Goal: Book appointment/travel/reservation

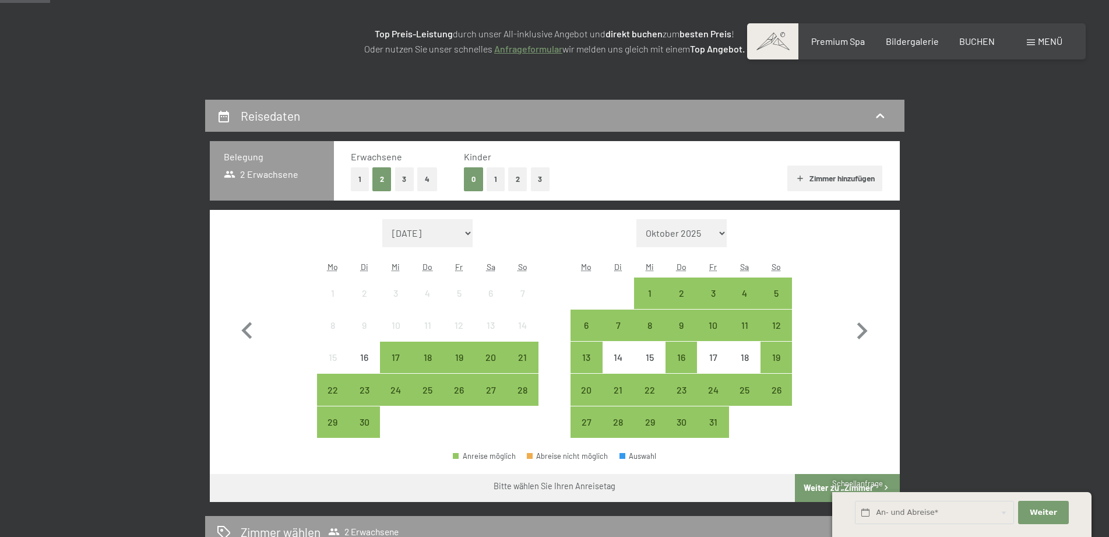
scroll to position [238, 0]
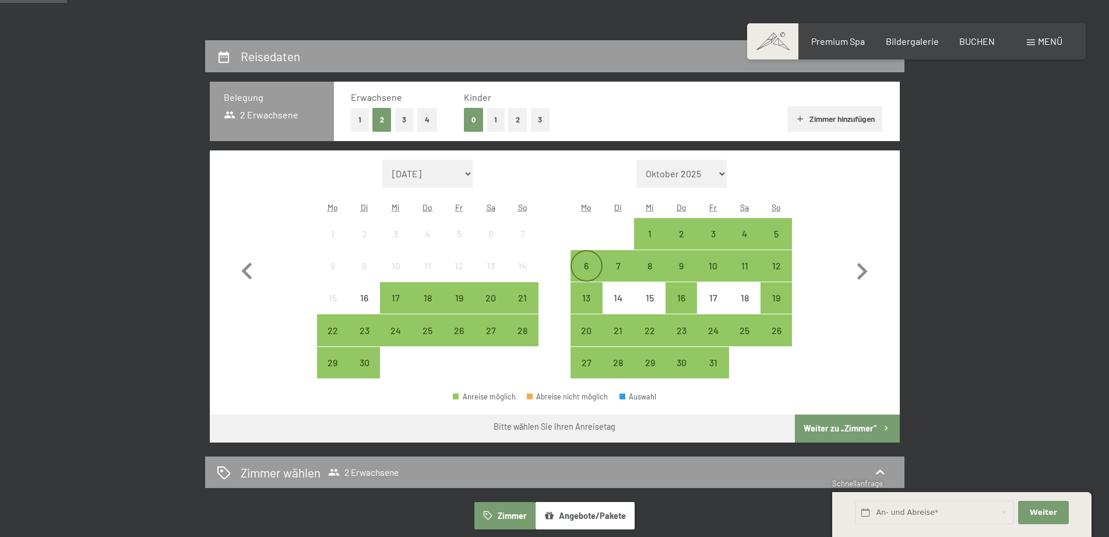
click at [587, 266] on div "6" at bounding box center [585, 275] width 29 height 29
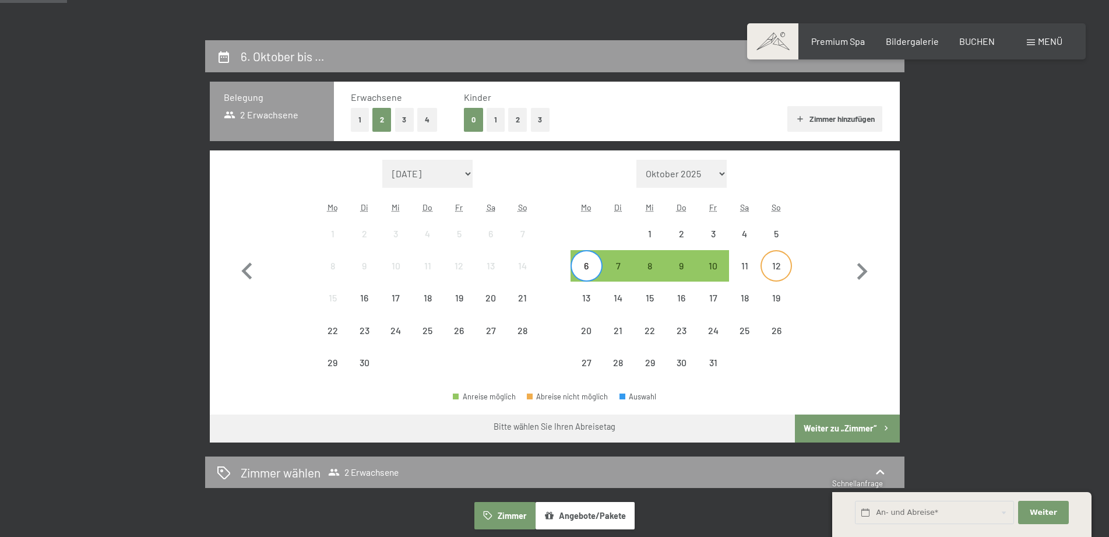
click at [780, 266] on div "12" at bounding box center [775, 275] width 29 height 29
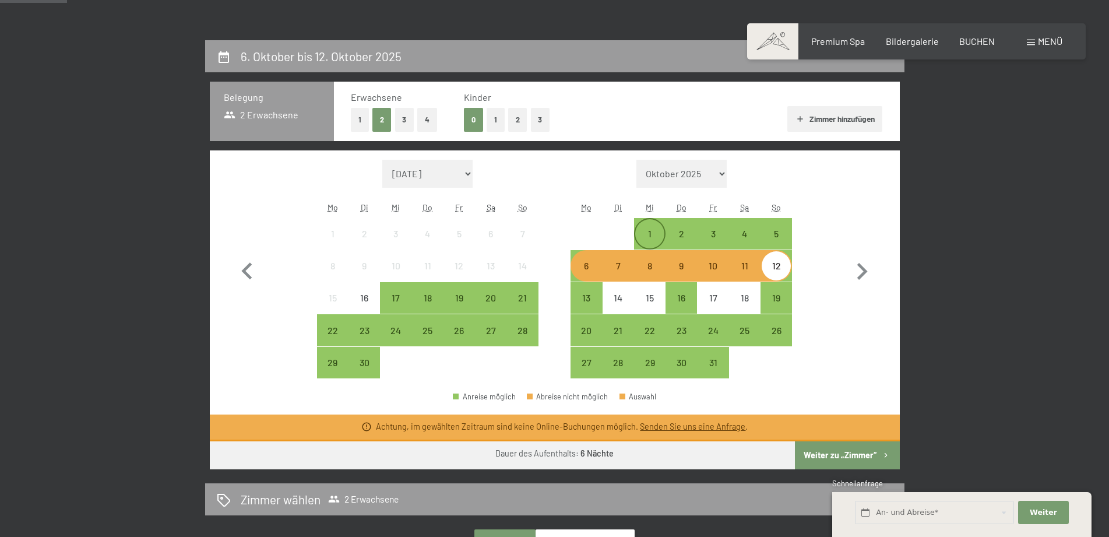
click at [652, 234] on div "1" at bounding box center [649, 243] width 29 height 29
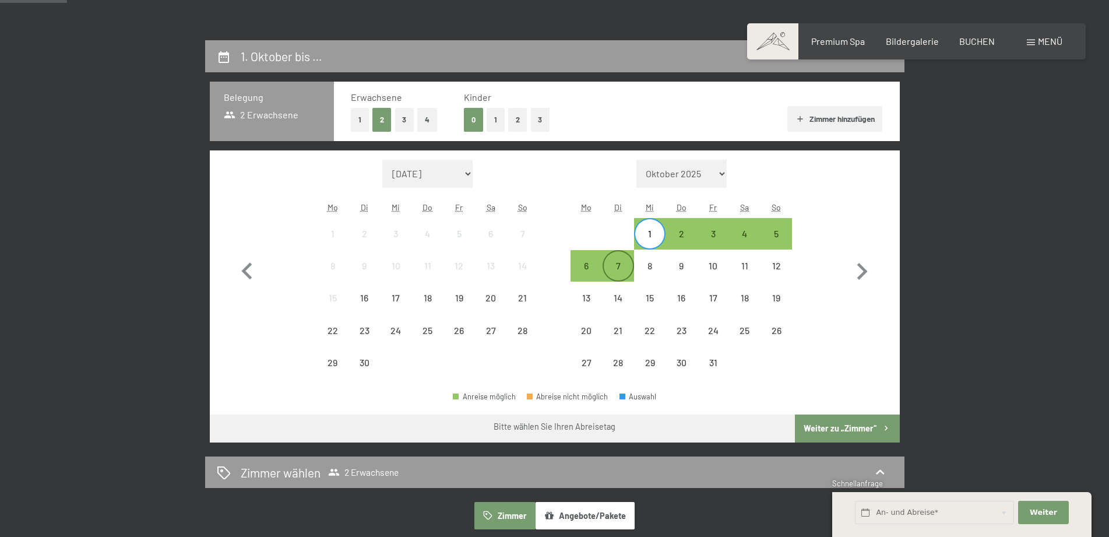
click at [618, 267] on div "7" at bounding box center [617, 275] width 29 height 29
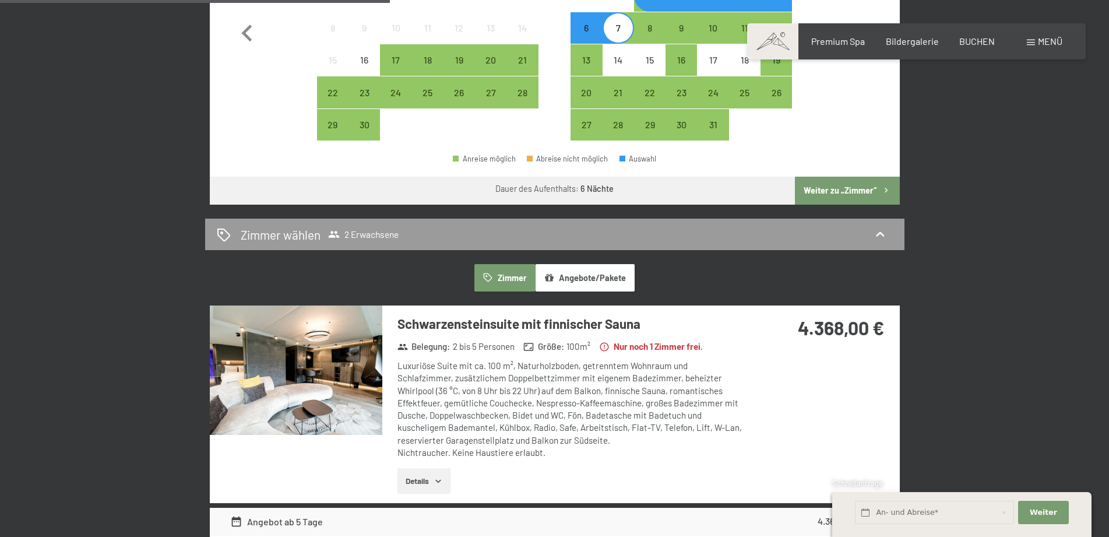
scroll to position [594, 0]
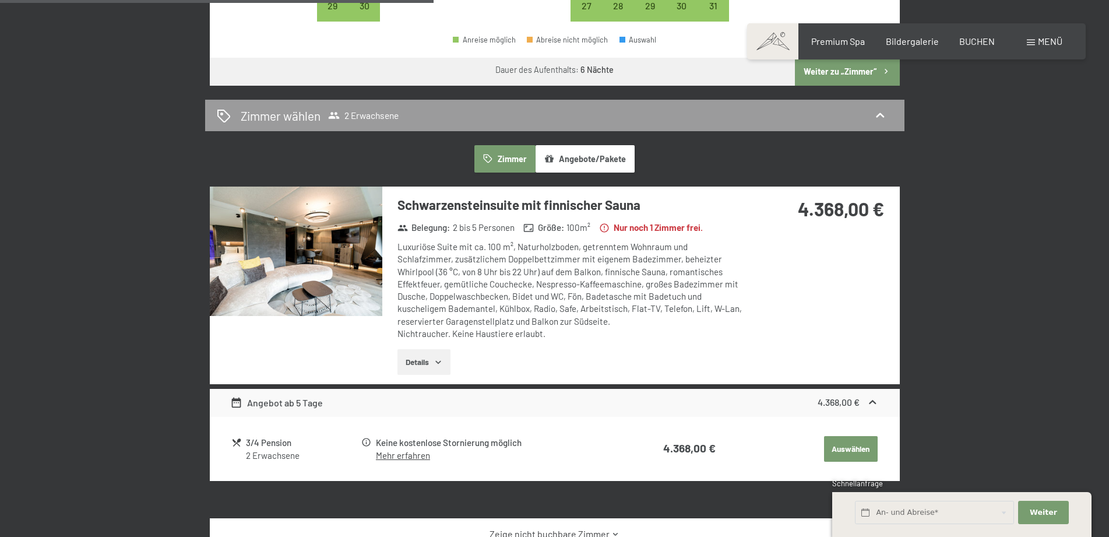
click at [579, 160] on button "Angebote/Pakete" at bounding box center [584, 158] width 99 height 27
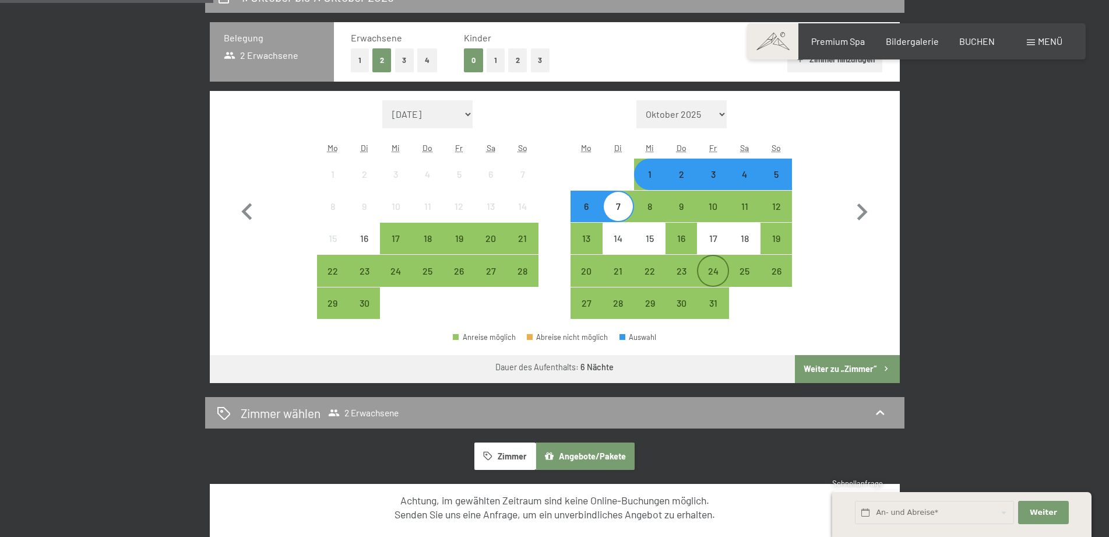
scroll to position [238, 0]
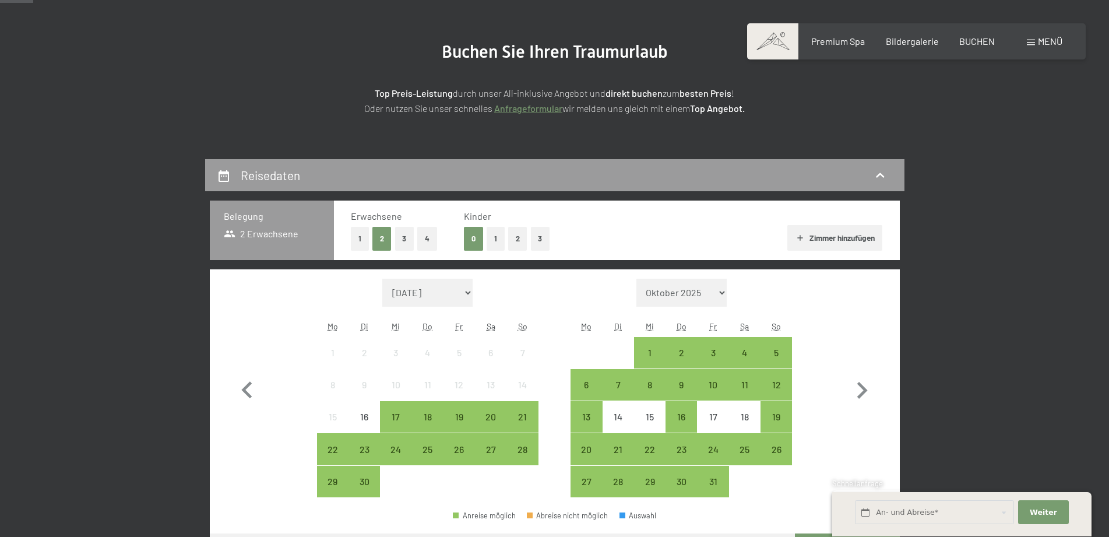
scroll to position [178, 0]
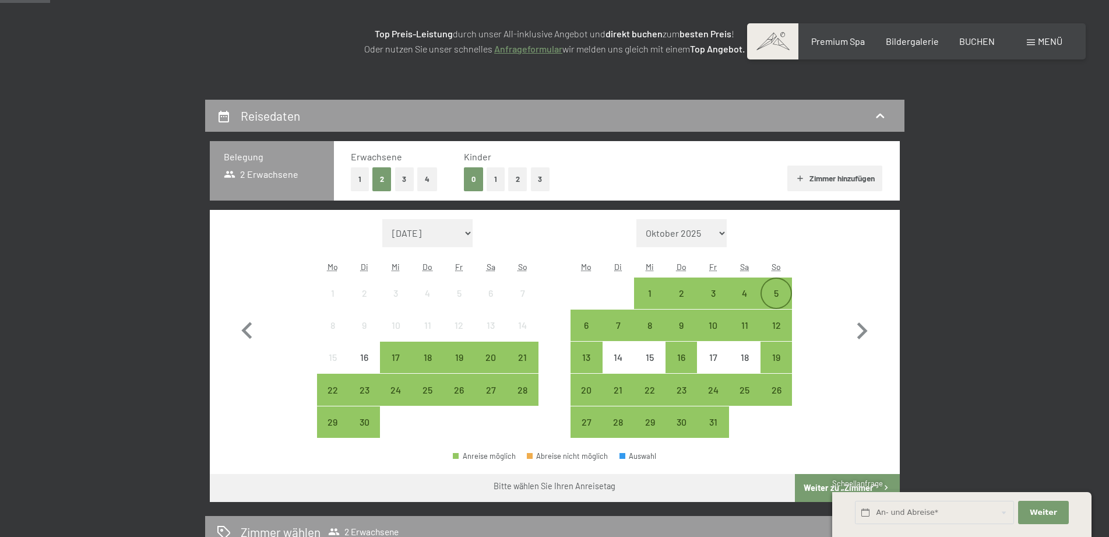
click at [774, 290] on div "5" at bounding box center [775, 302] width 29 height 29
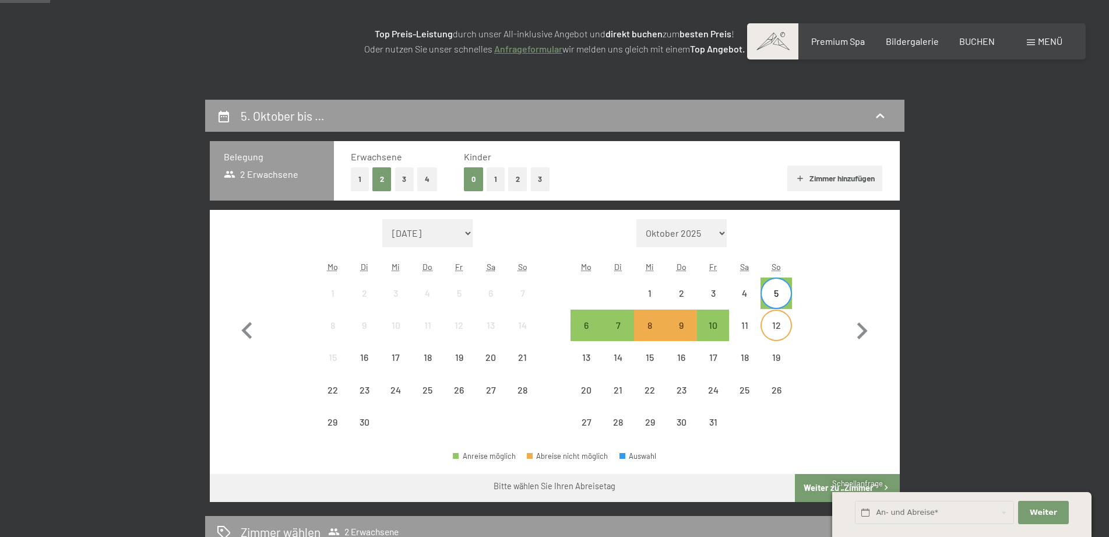
click at [775, 323] on div "12" at bounding box center [775, 334] width 29 height 29
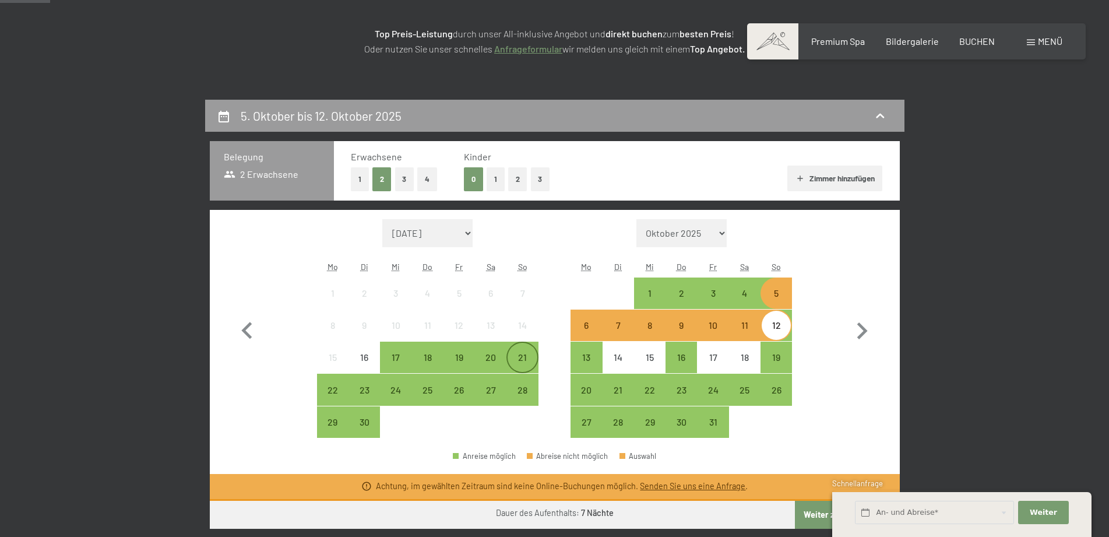
click at [524, 357] on div "21" at bounding box center [521, 366] width 29 height 29
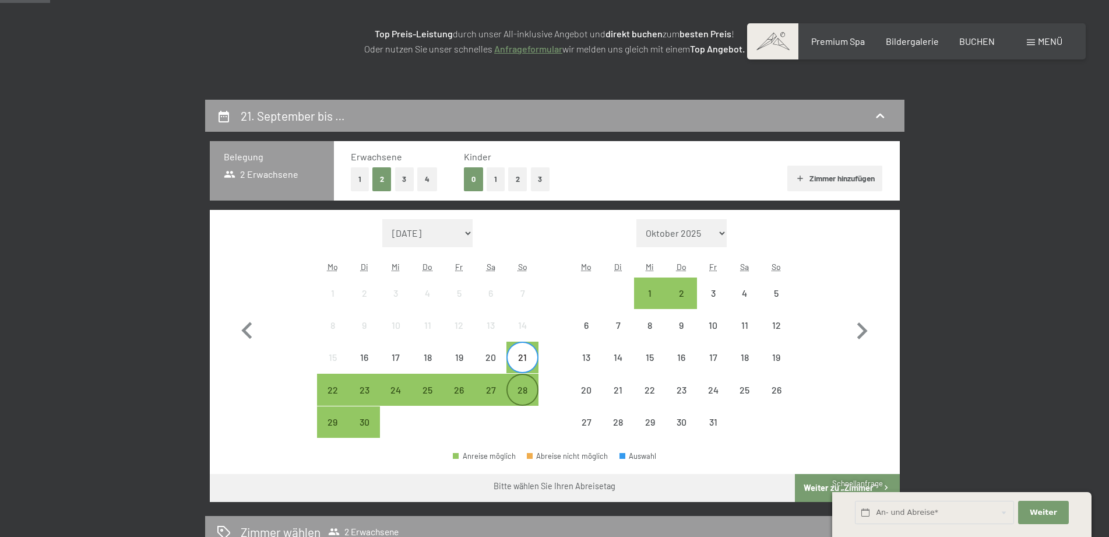
click at [521, 386] on div "28" at bounding box center [521, 399] width 29 height 29
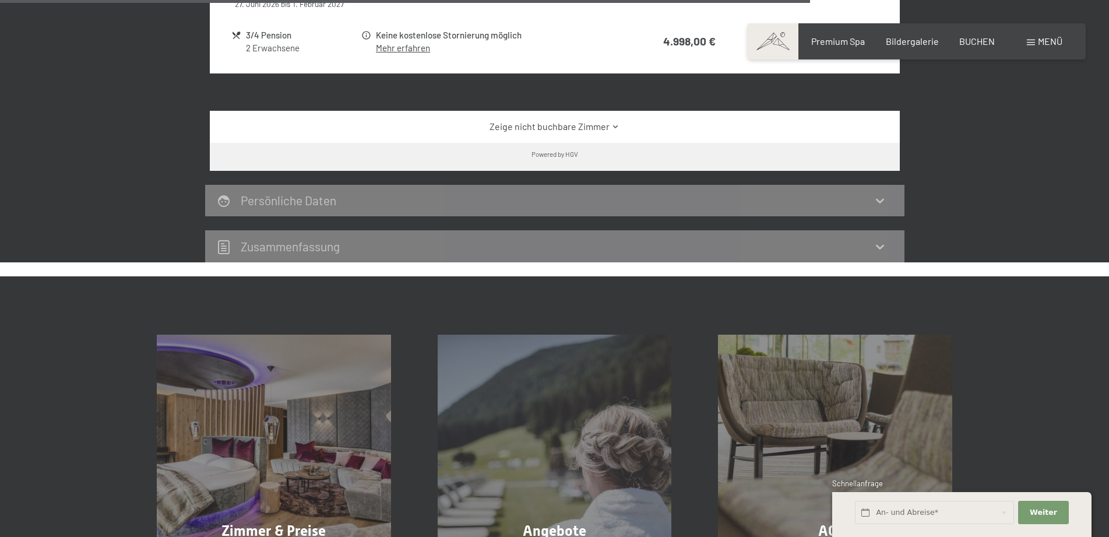
scroll to position [1307, 0]
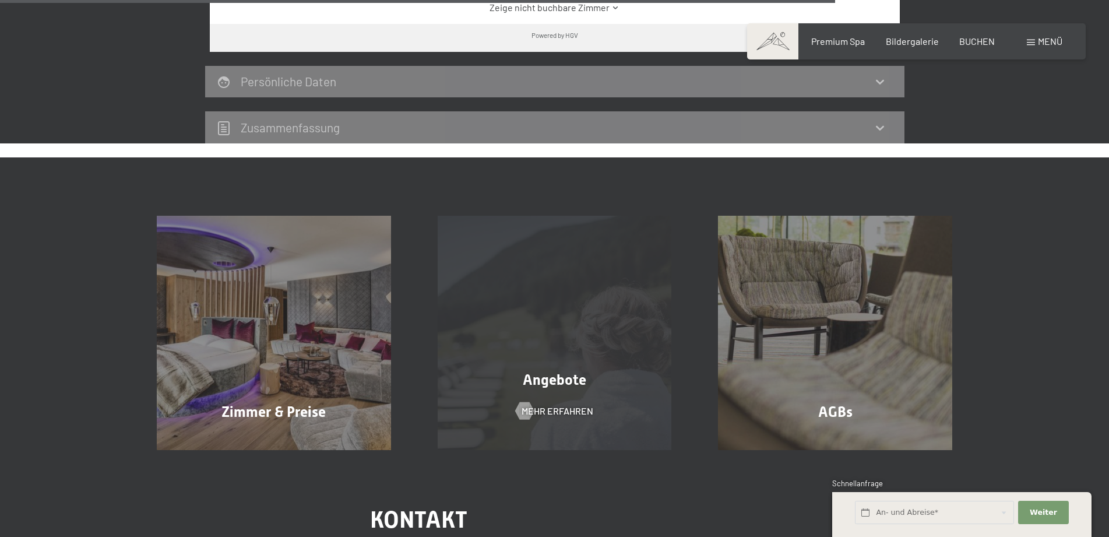
click at [555, 377] on span "Angebote" at bounding box center [554, 379] width 63 height 17
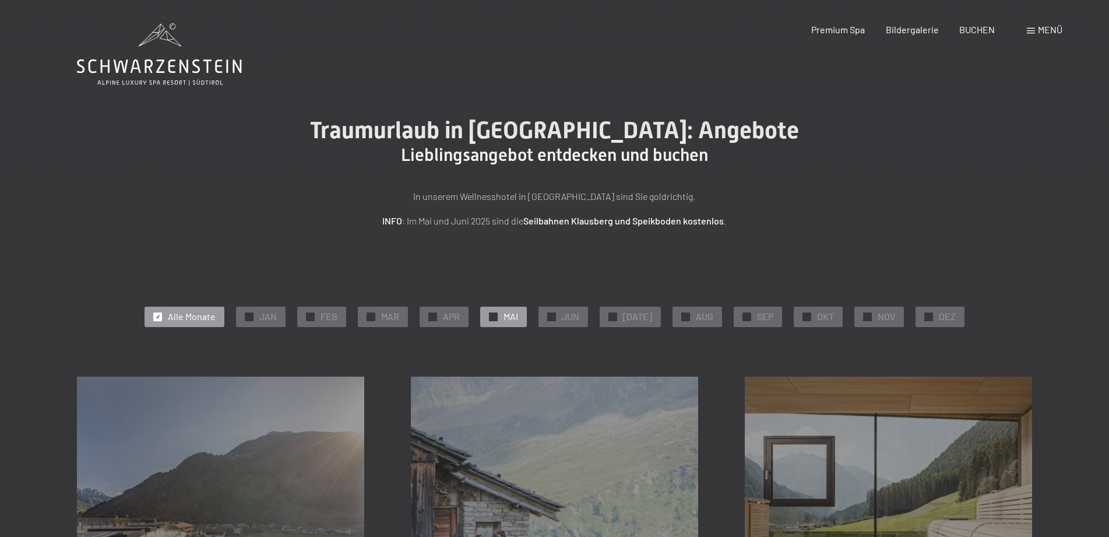
click at [518, 319] on span "MAI" at bounding box center [510, 316] width 15 height 13
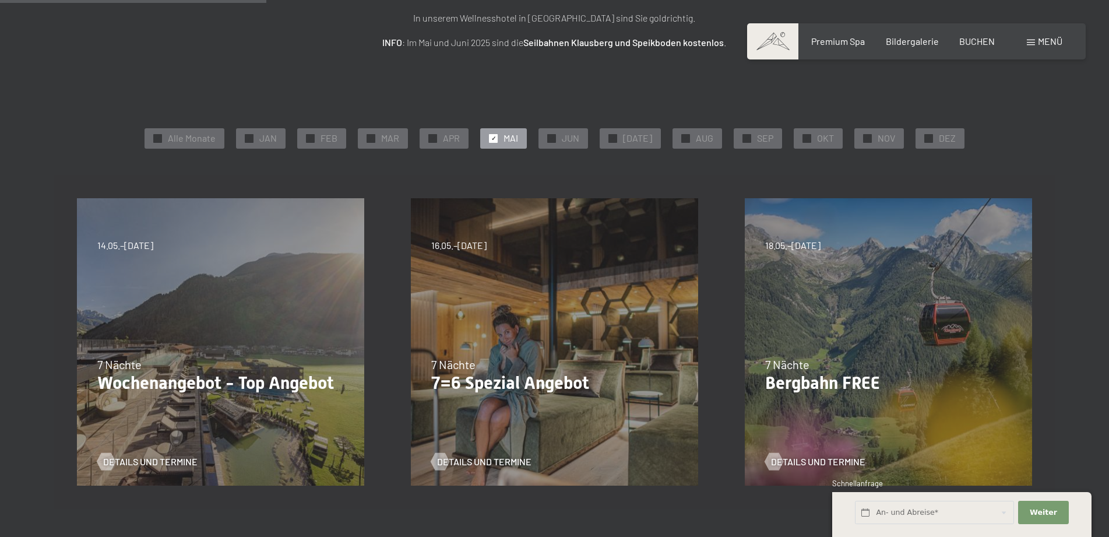
scroll to position [238, 0]
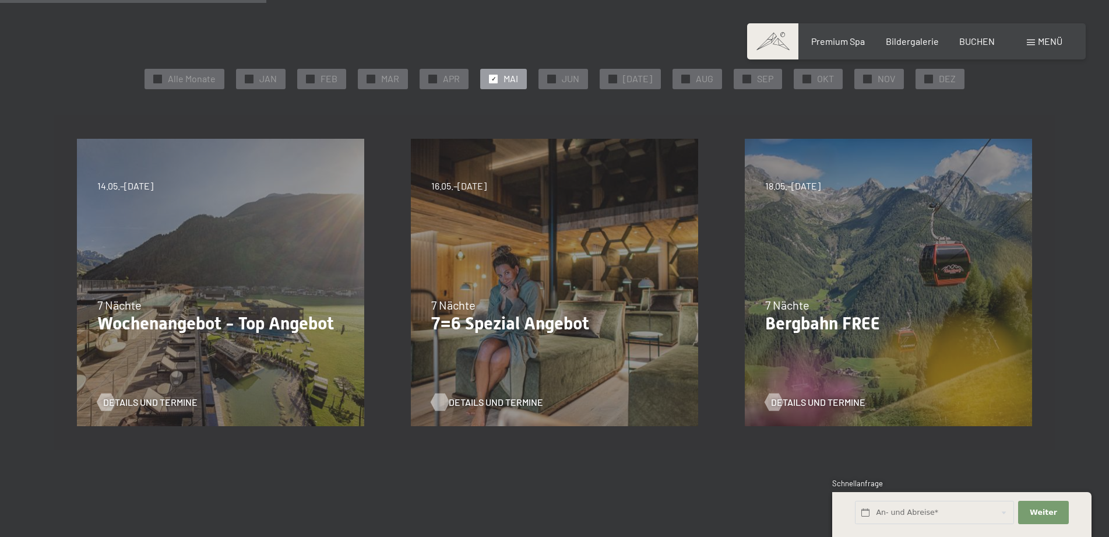
click at [483, 402] on span "Details und Termine" at bounding box center [496, 402] width 94 height 13
click at [160, 401] on span "Details und Termine" at bounding box center [162, 402] width 94 height 13
